Goal: Find specific page/section: Find specific page/section

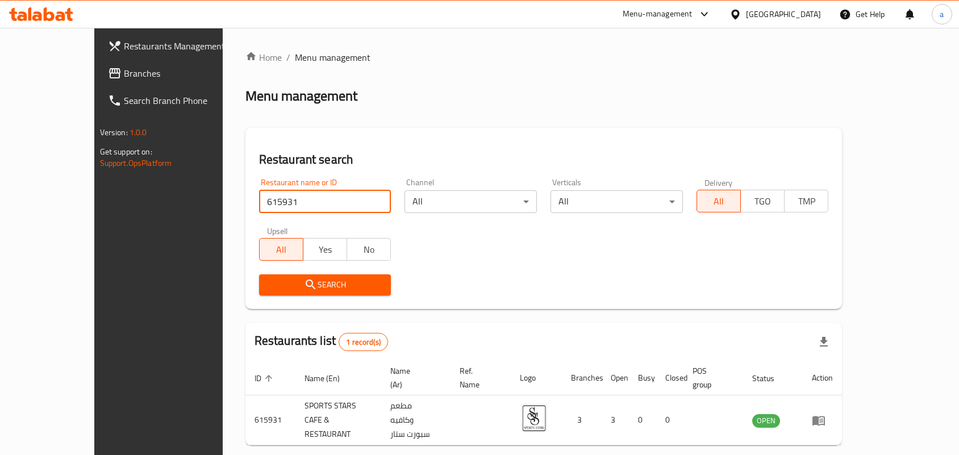
scroll to position [30, 0]
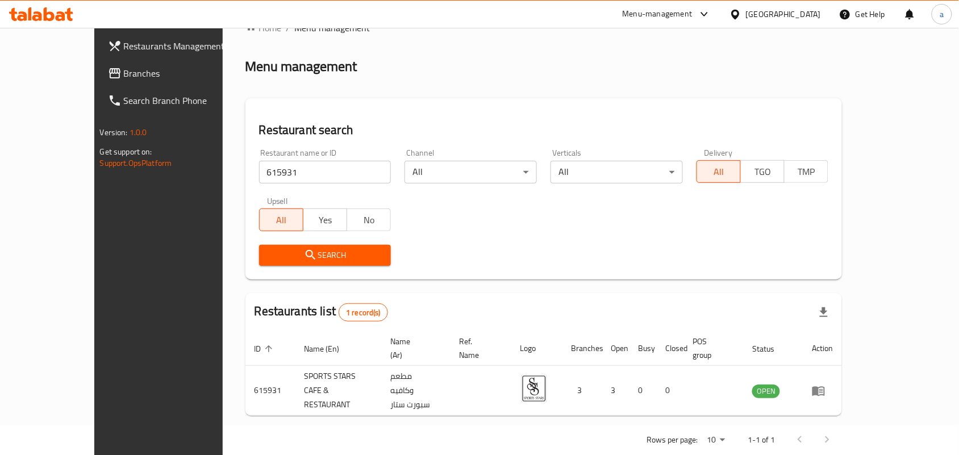
click at [124, 78] on span "Branches" at bounding box center [185, 73] width 122 height 14
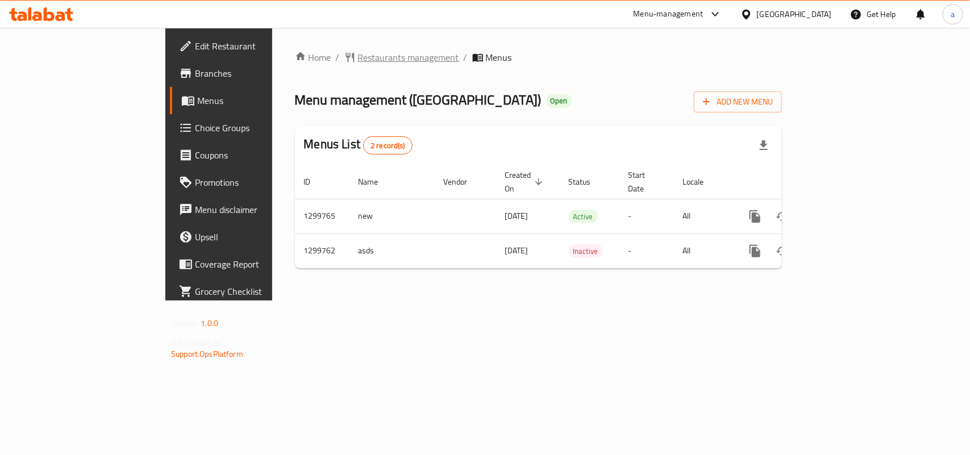
click at [358, 56] on span "Restaurants management" at bounding box center [408, 58] width 101 height 14
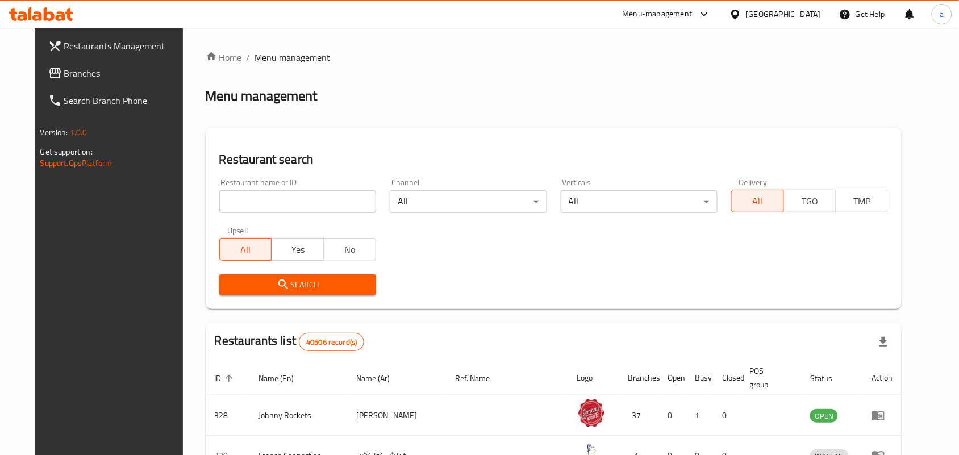
click at [228, 197] on input "search" at bounding box center [297, 201] width 157 height 23
paste input "701505"
type input "701505"
click button "Search" at bounding box center [297, 284] width 157 height 21
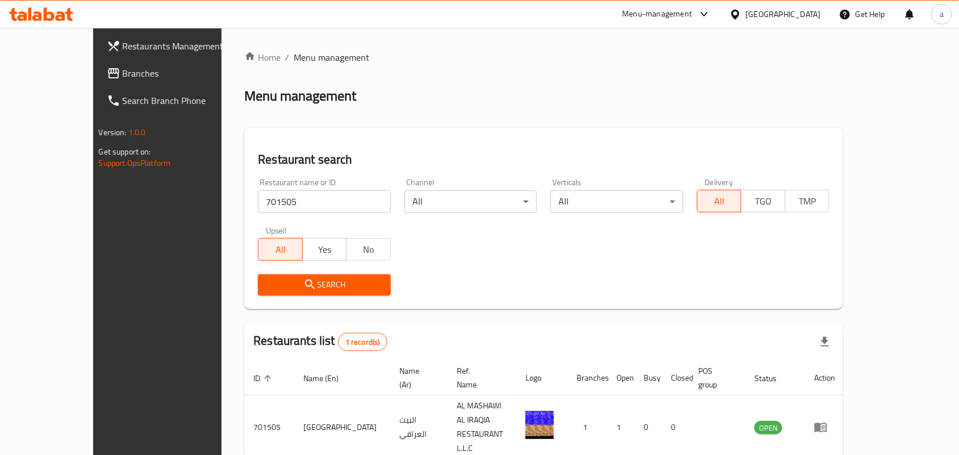
scroll to position [30, 0]
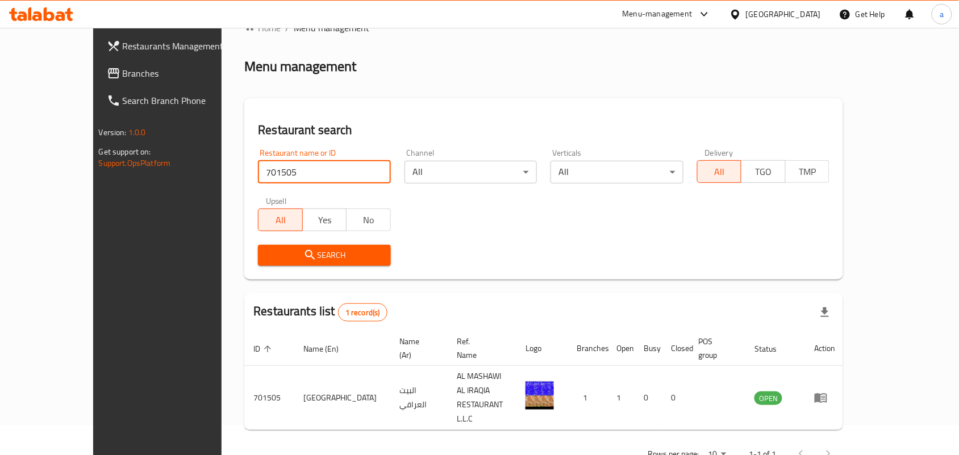
click at [790, 14] on div "United Arab Emirates" at bounding box center [783, 14] width 75 height 13
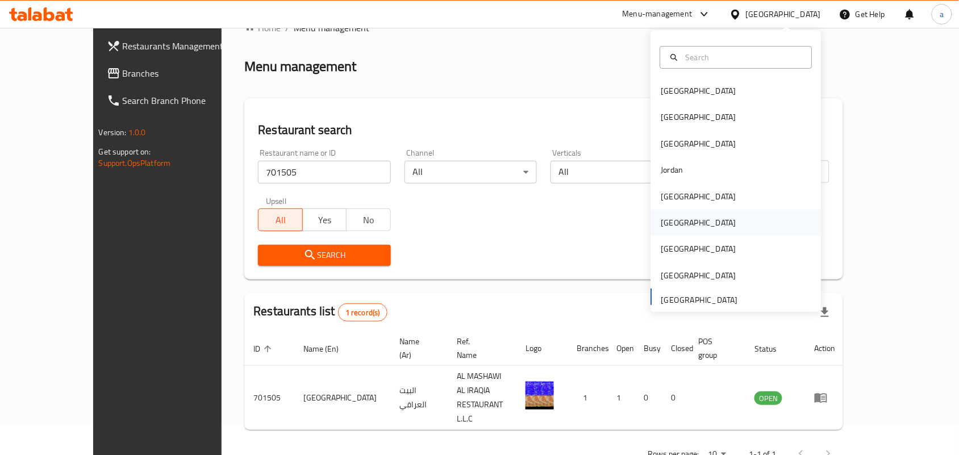
click at [672, 222] on div "[GEOGRAPHIC_DATA]" at bounding box center [698, 223] width 93 height 26
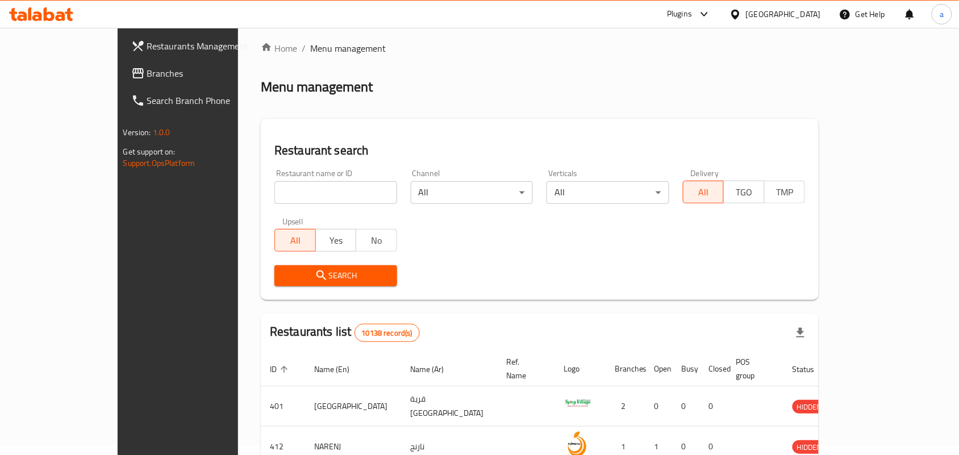
scroll to position [30, 0]
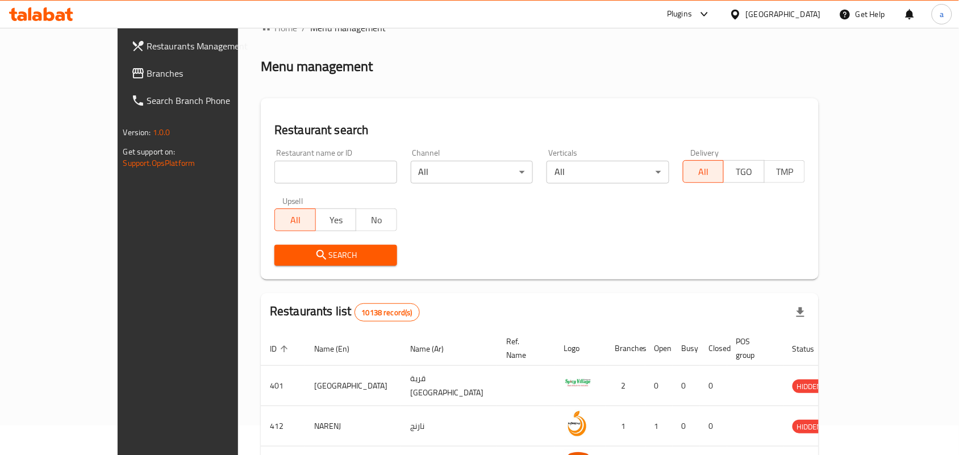
click at [147, 74] on span "Branches" at bounding box center [208, 73] width 122 height 14
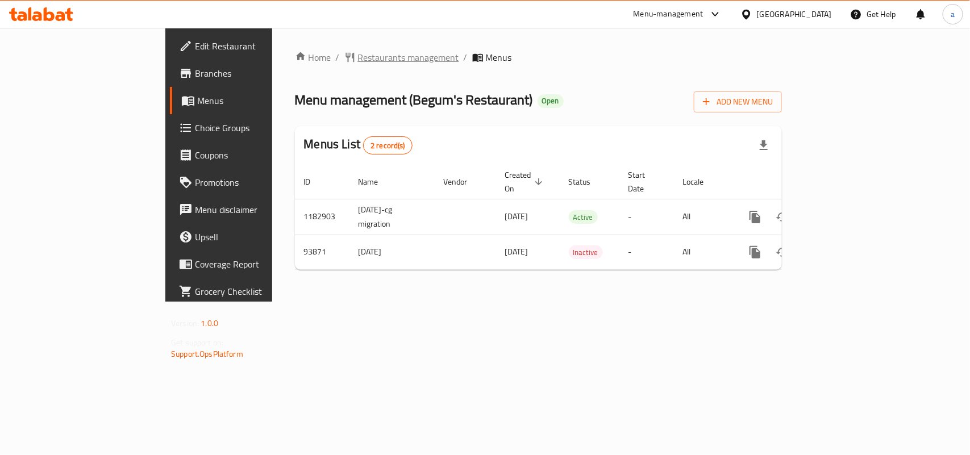
click at [358, 60] on span "Restaurants management" at bounding box center [408, 58] width 101 height 14
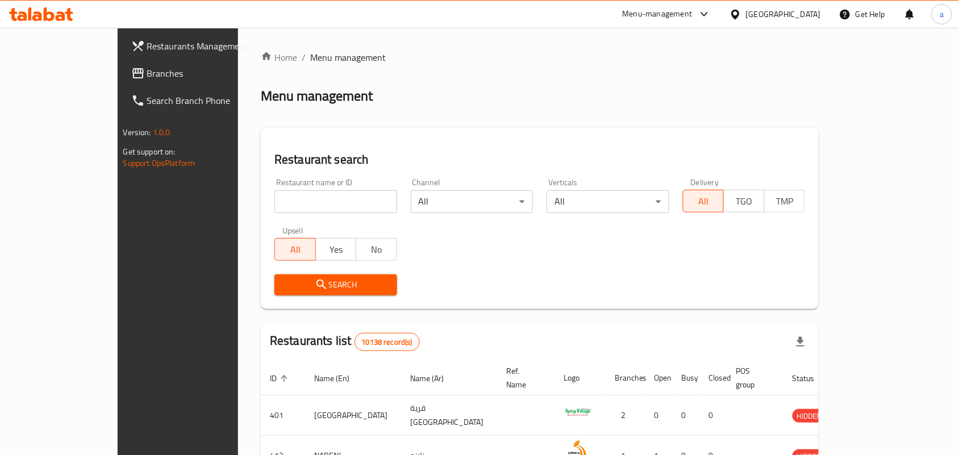
click at [274, 198] on input "search" at bounding box center [335, 201] width 123 height 23
paste input "601831"
type input "601831"
click button "Search" at bounding box center [335, 284] width 123 height 21
